Goal: Task Accomplishment & Management: Use online tool/utility

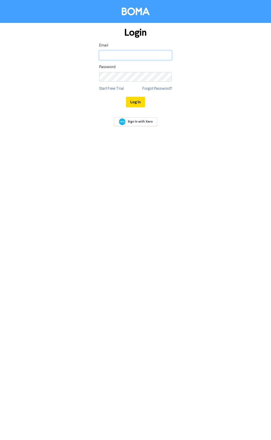
click at [144, 57] on input "email" at bounding box center [135, 55] width 73 height 10
type input "[PERSON_NAME][EMAIL_ADDRESS][DOMAIN_NAME]"
click at [126, 97] on button "Log In" at bounding box center [135, 102] width 19 height 11
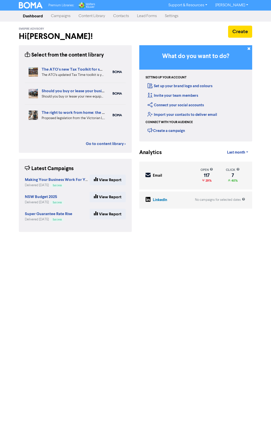
click at [121, 13] on link "Contacts" at bounding box center [121, 16] width 24 height 10
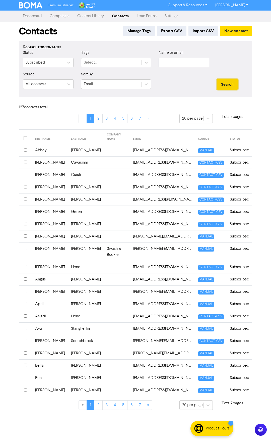
click at [232, 87] on button "Search" at bounding box center [227, 84] width 21 height 11
click at [226, 83] on button "Search" at bounding box center [227, 84] width 21 height 11
click at [172, 63] on input "text" at bounding box center [184, 63] width 51 height 10
click at [217, 79] on button "Search" at bounding box center [227, 84] width 21 height 11
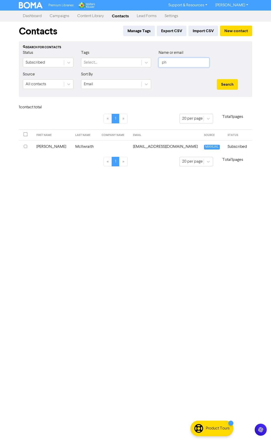
type input "p"
type input "[PERSON_NAME]"
click at [217, 79] on button "Search" at bounding box center [227, 84] width 21 height 11
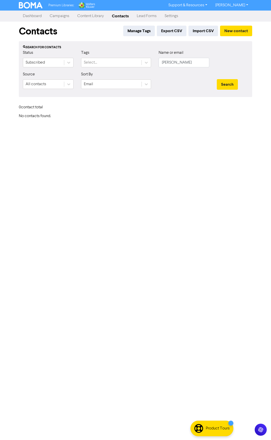
click at [176, 118] on h6 "No contacts found." at bounding box center [136, 116] width 234 height 5
